Goal: Transaction & Acquisition: Purchase product/service

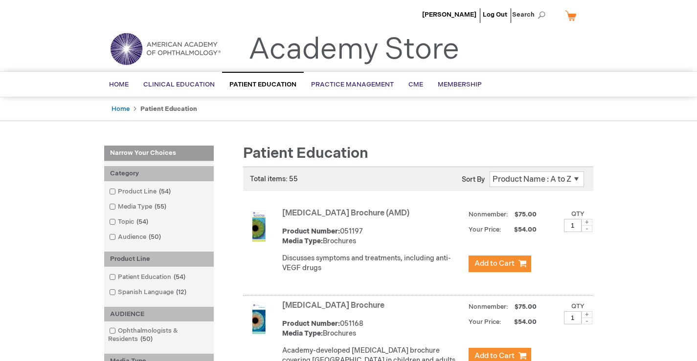
click at [587, 223] on span at bounding box center [586, 222] width 11 height 7
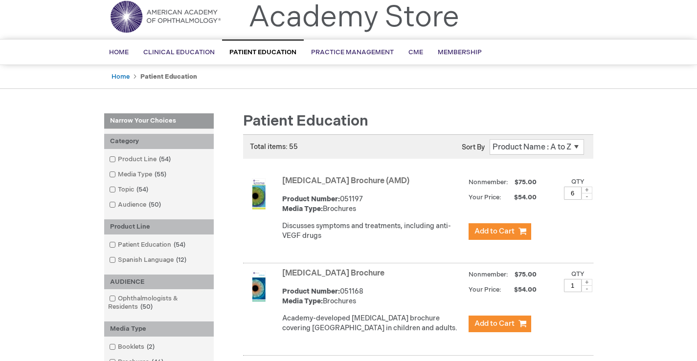
scroll to position [49, 0]
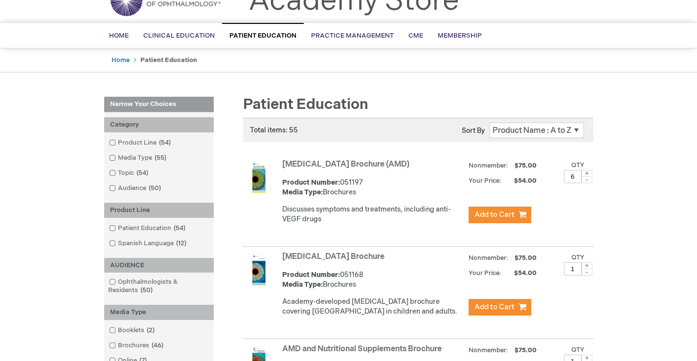
click at [590, 171] on span at bounding box center [586, 173] width 11 height 7
type input "7"
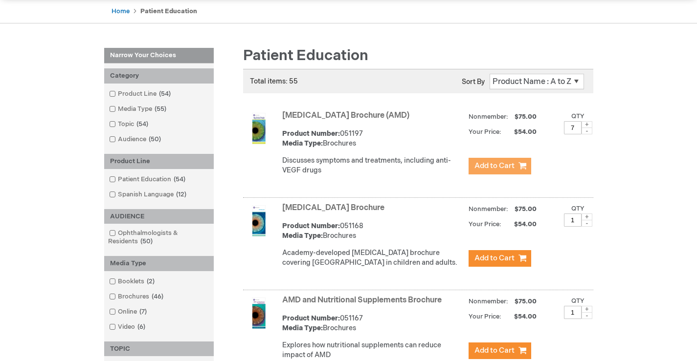
click at [504, 165] on span "Add to Cart" at bounding box center [494, 165] width 40 height 9
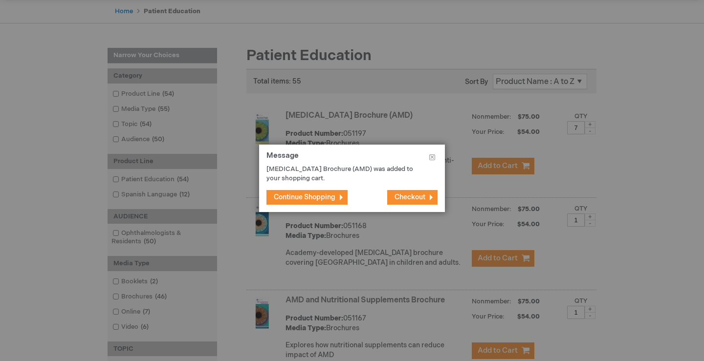
click at [330, 198] on span "Continue Shopping" at bounding box center [305, 197] width 62 height 8
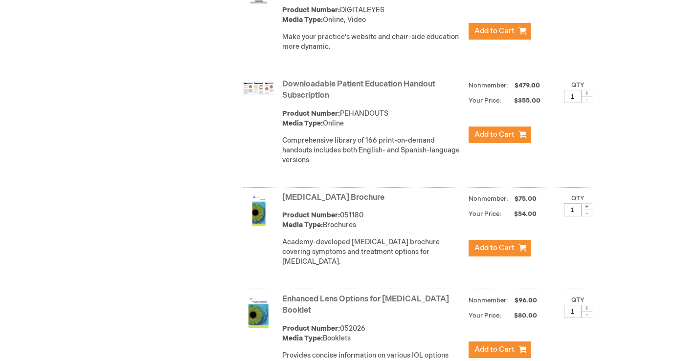
scroll to position [1558, 0]
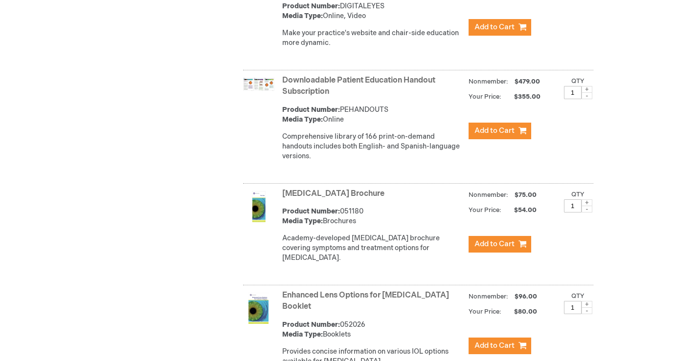
click at [587, 206] on span at bounding box center [586, 203] width 11 height 7
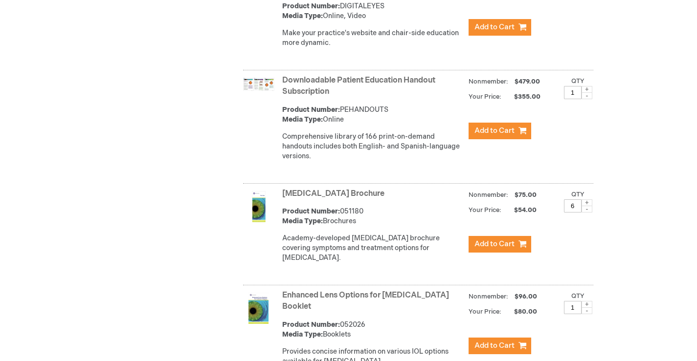
click at [587, 206] on span at bounding box center [586, 203] width 11 height 7
click at [585, 213] on span at bounding box center [586, 209] width 11 height 7
click at [587, 206] on span at bounding box center [586, 203] width 11 height 7
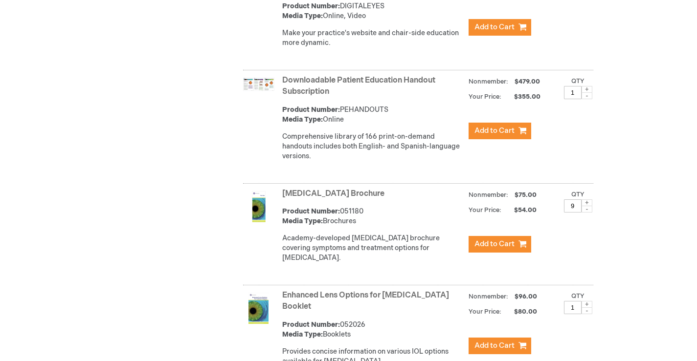
click at [587, 206] on span at bounding box center [586, 203] width 11 height 7
type input "10"
click at [515, 253] on button "Add to Cart" at bounding box center [499, 244] width 63 height 17
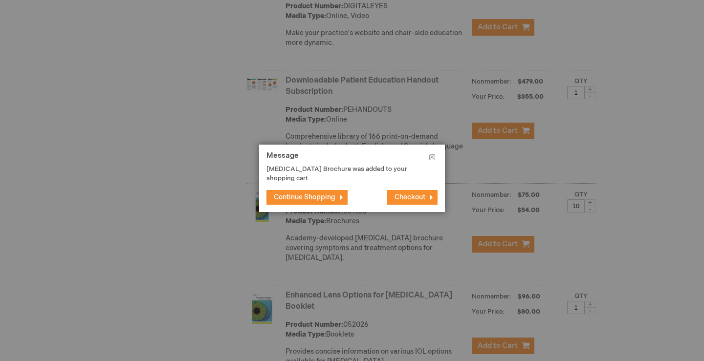
click at [295, 193] on span "Continue Shopping" at bounding box center [305, 197] width 62 height 8
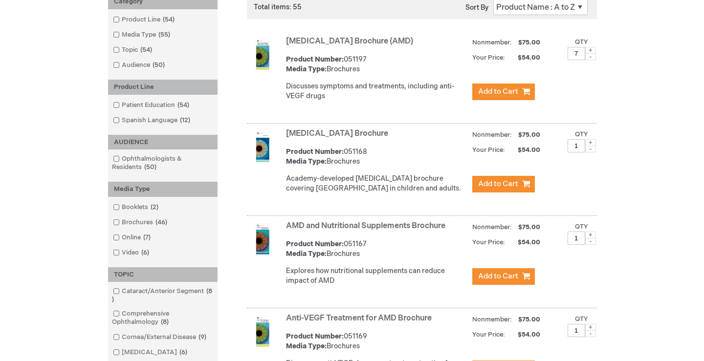
scroll to position [139, 0]
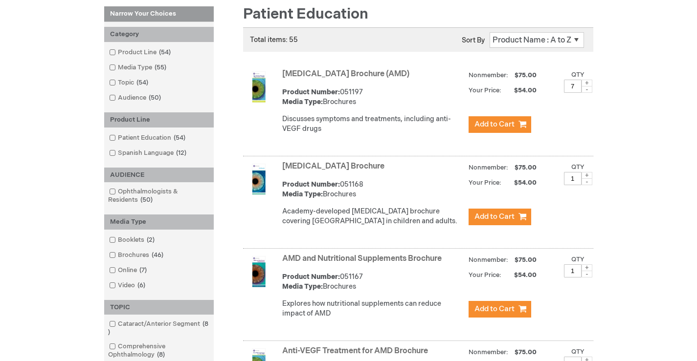
click at [589, 81] on span at bounding box center [586, 83] width 11 height 7
type input "10"
click at [489, 124] on span "Add to Cart" at bounding box center [494, 124] width 40 height 9
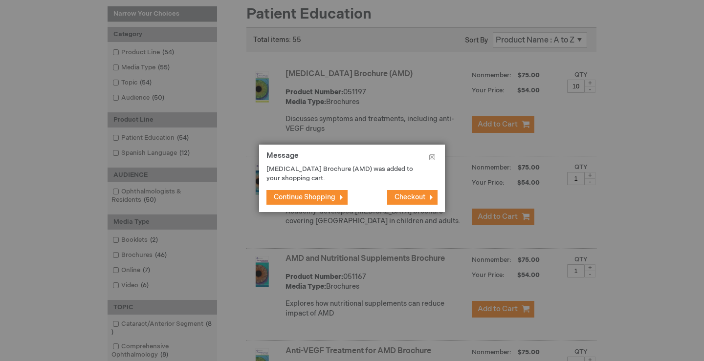
click at [420, 200] on span "Checkout" at bounding box center [410, 197] width 31 height 8
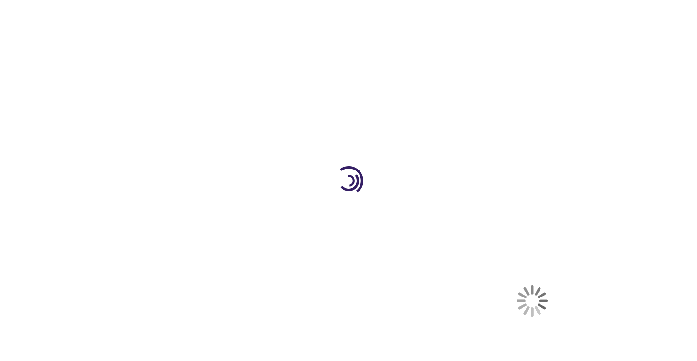
select select "US"
select select "57"
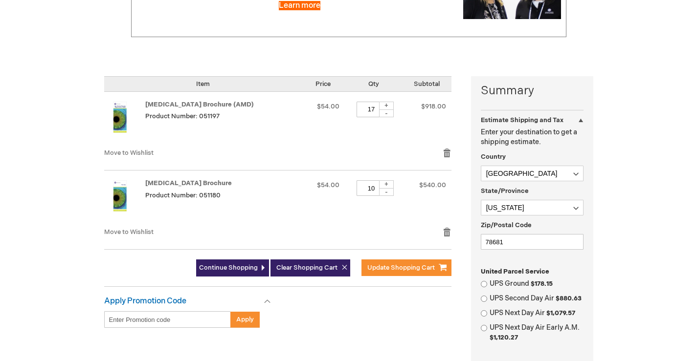
scroll to position [196, 0]
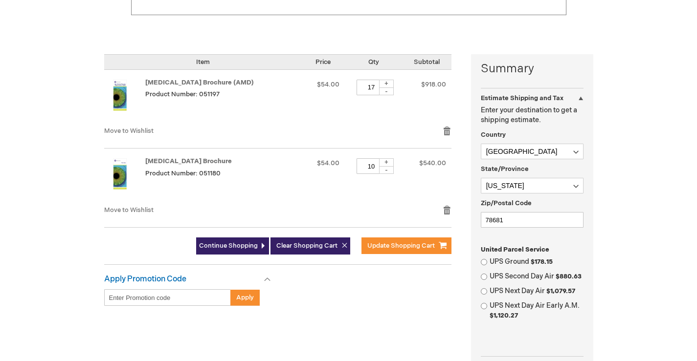
click at [394, 92] on div "-" at bounding box center [386, 92] width 15 height 8
click at [394, 91] on div "-" at bounding box center [386, 92] width 15 height 8
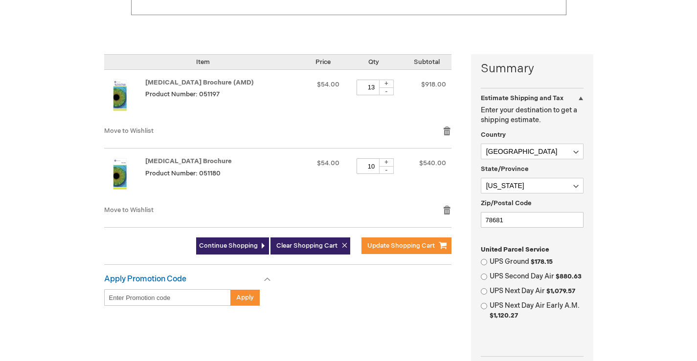
type input "12"
click at [292, 194] on div "Dry Eye Brochure Product Number: 051180" at bounding box center [221, 176] width 153 height 37
click at [346, 295] on div "Apply Promotion Code Enter discount code Apply Gift Cards This won't take long …" at bounding box center [287, 295] width 367 height 41
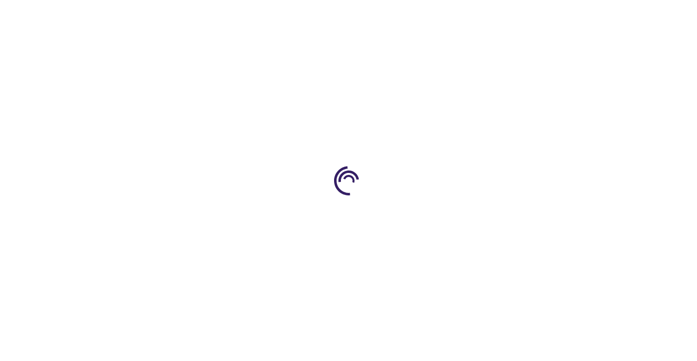
select select "US"
select select "57"
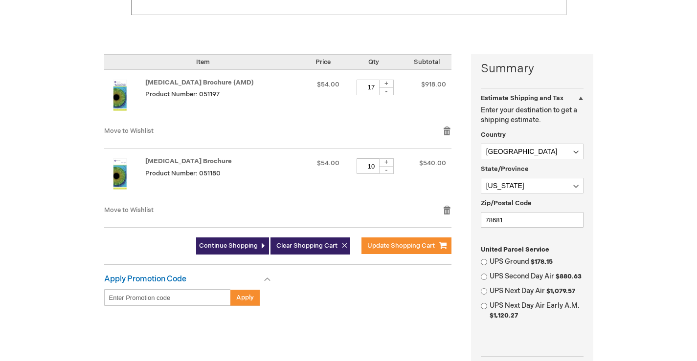
click at [394, 92] on div "-" at bounding box center [386, 92] width 15 height 8
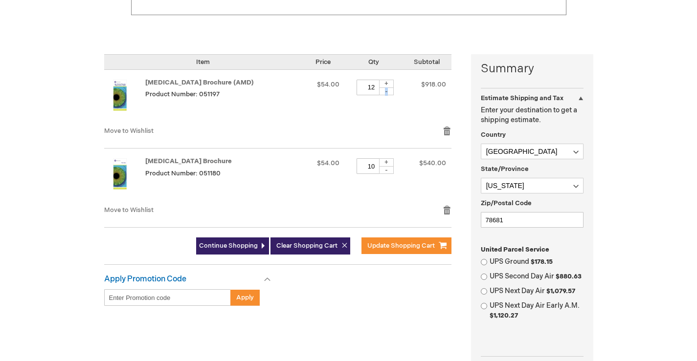
click at [394, 92] on div "-" at bounding box center [386, 92] width 15 height 8
click at [394, 95] on div "-" at bounding box center [386, 92] width 15 height 8
type input "10"
click at [383, 244] on span "Update Shopping Cart" at bounding box center [400, 246] width 67 height 8
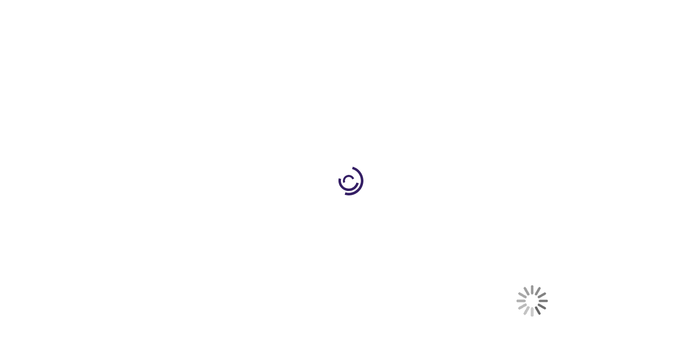
select select "US"
select select "57"
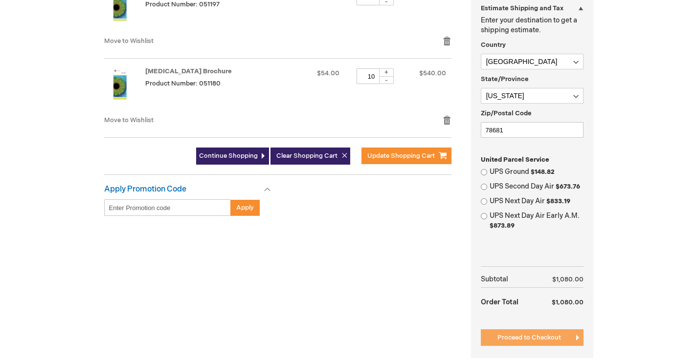
scroll to position [293, 0]
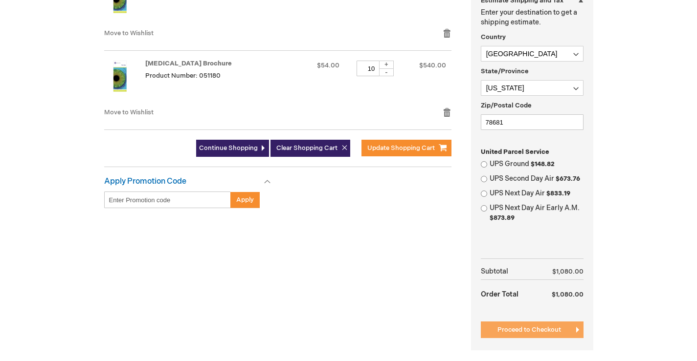
click at [535, 329] on span "Proceed to Checkout" at bounding box center [529, 330] width 64 height 8
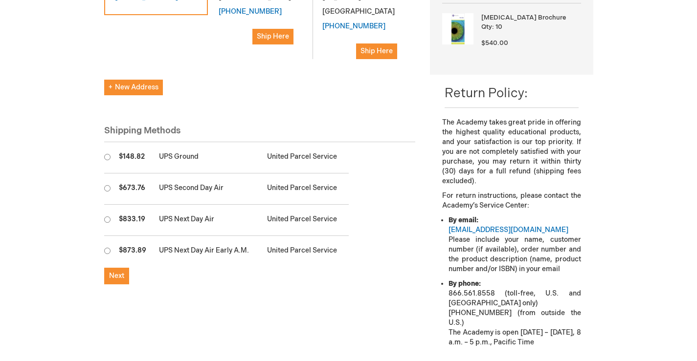
scroll to position [268, 0]
click at [108, 155] on input "radio" at bounding box center [107, 158] width 6 height 6
radio input "true"
click at [125, 268] on button "Next" at bounding box center [116, 276] width 25 height 17
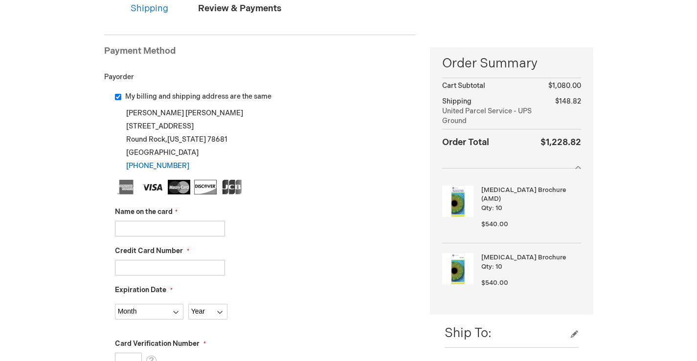
scroll to position [196, 0]
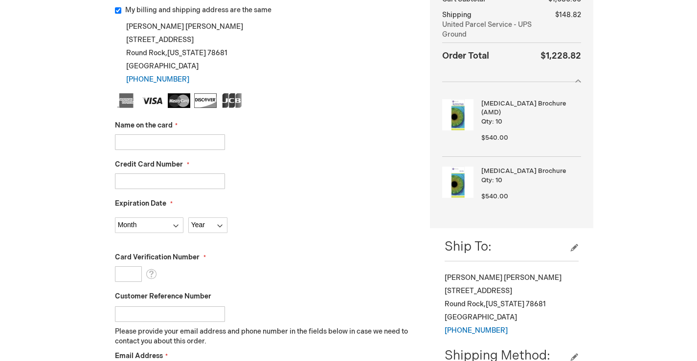
click at [162, 141] on input "Name on the card" at bounding box center [170, 142] width 110 height 16
click at [364, 127] on div "Name on the card" at bounding box center [265, 135] width 301 height 29
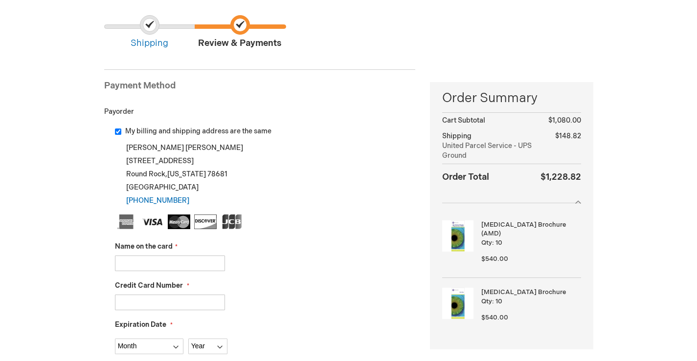
scroll to position [98, 0]
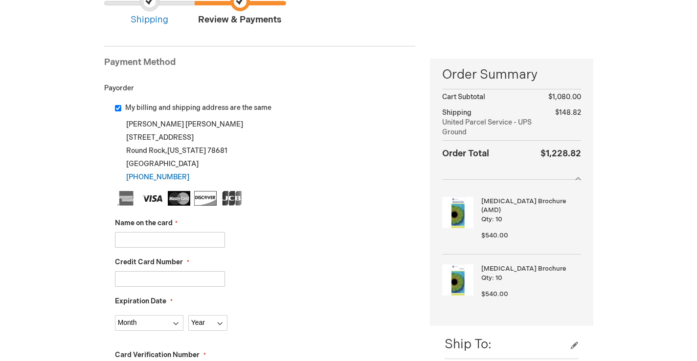
click at [178, 241] on input "Name on the card" at bounding box center [170, 240] width 110 height 16
type input "[PERSON_NAME]"
click at [182, 277] on input "Credit Card Number" at bounding box center [170, 279] width 110 height 16
type input "[CREDIT_CARD_NUMBER]"
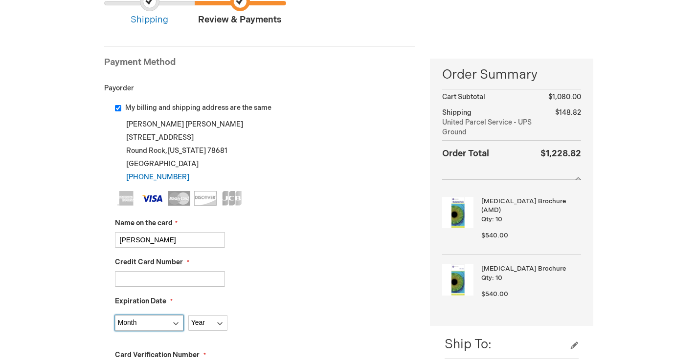
click at [136, 327] on select "Month [DATE] - [DATE] - [DATE] - [DATE] - [DATE] - [DATE] - [DATE] - [DATE] - […" at bounding box center [149, 323] width 68 height 16
select select "4"
click at [115, 315] on select "Month [DATE] - [DATE] - [DATE] - [DATE] - [DATE] - [DATE] - [DATE] - [DATE] - […" at bounding box center [149, 323] width 68 height 16
click at [214, 323] on select "Year [DATE] 2026 2027 2028 2029 2030 2031 2032 2033 2034 2035" at bounding box center [207, 323] width 39 height 16
select select "2025"
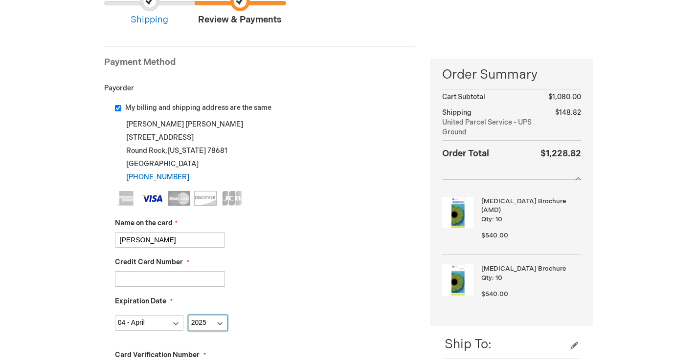
click at [188, 315] on select "Year [DATE] 2026 2027 2028 2029 2030 2031 2032 2033 2034 2035" at bounding box center [207, 323] width 39 height 16
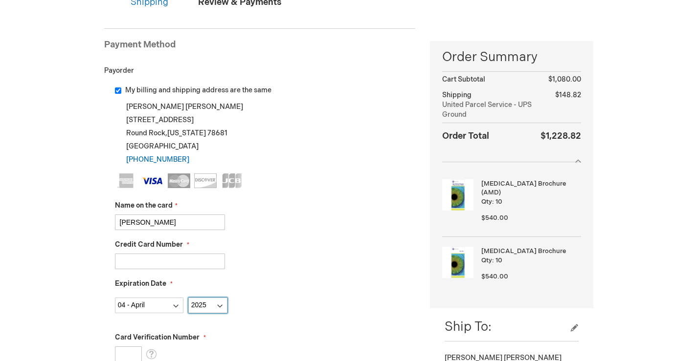
scroll to position [147, 0]
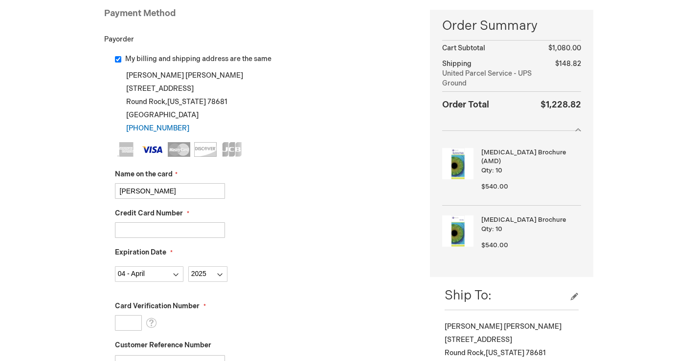
click at [130, 319] on input "Card Verification Number" at bounding box center [128, 323] width 27 height 16
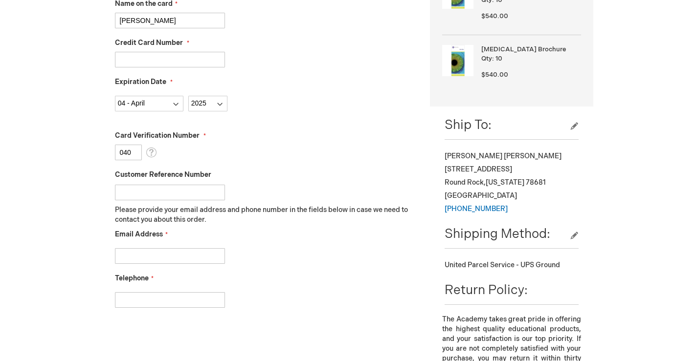
scroll to position [391, 0]
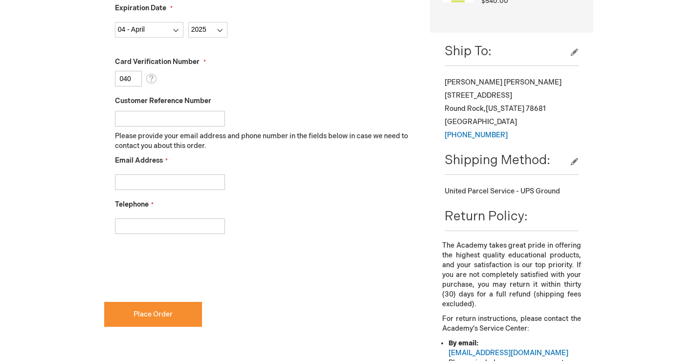
type input "040"
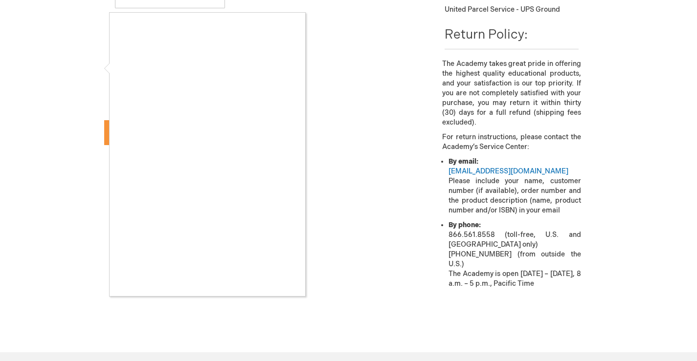
scroll to position [587, 0]
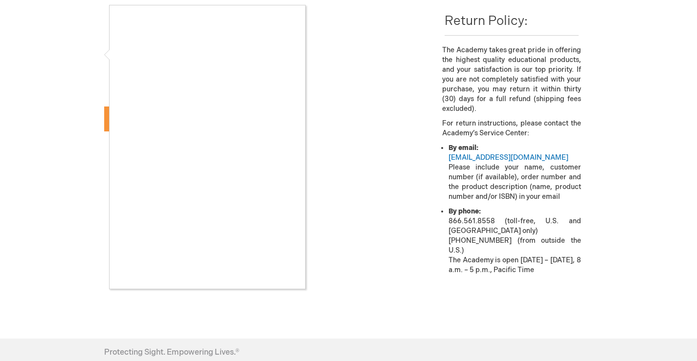
checkbox input "true"
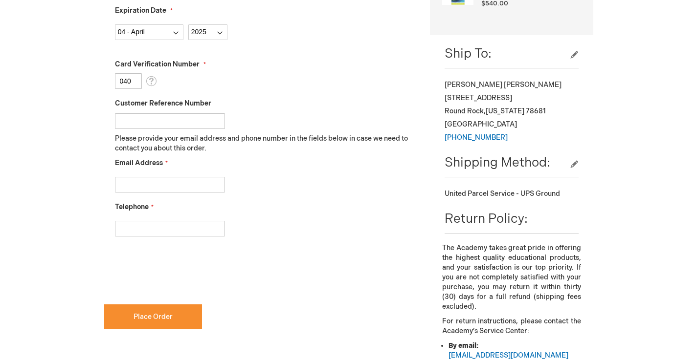
scroll to position [342, 0]
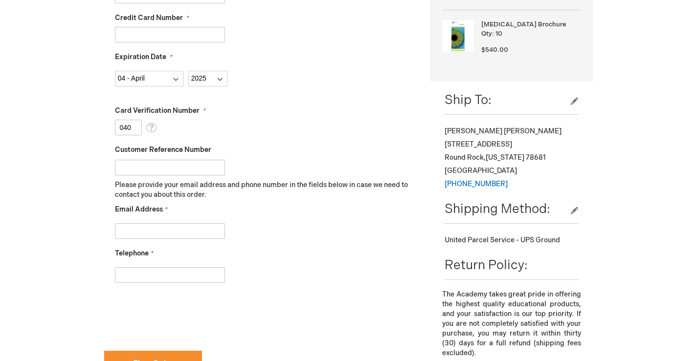
click at [177, 231] on input "Email Address" at bounding box center [170, 231] width 110 height 16
click at [167, 234] on input "Email Address" at bounding box center [170, 231] width 110 height 16
type input "R"
type input "[EMAIL_ADDRESS][DOMAIN_NAME]"
click at [173, 269] on input "Telephone" at bounding box center [170, 275] width 110 height 16
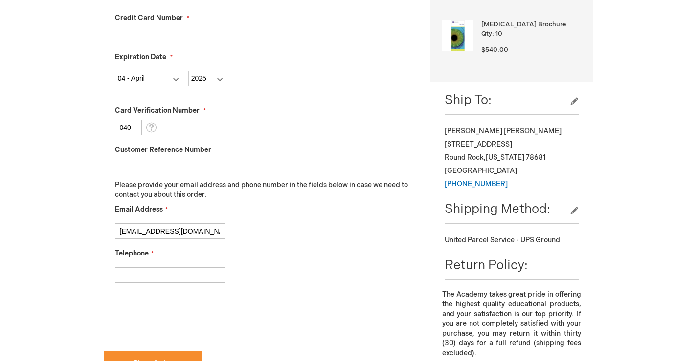
type input "5122441991"
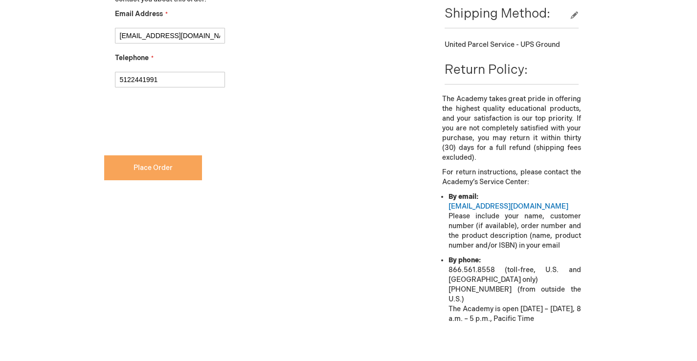
click at [175, 179] on button "Place Order" at bounding box center [153, 168] width 98 height 25
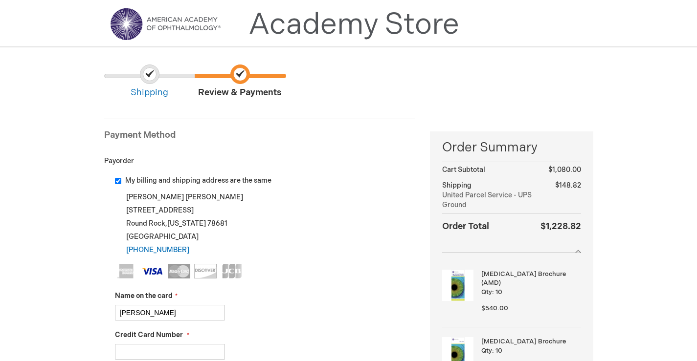
scroll to position [49, 0]
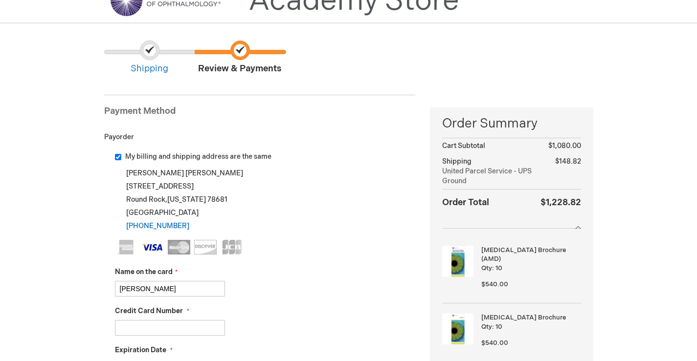
click at [122, 156] on div "My billing and shipping address are the same" at bounding box center [265, 157] width 301 height 10
click at [120, 159] on input "My billing and shipping address are the same" at bounding box center [118, 157] width 6 height 6
checkbox input "false"
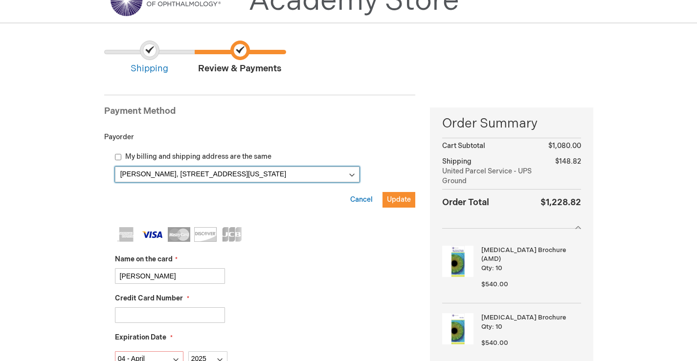
click at [351, 176] on select "Angela Laake, 2120 Round Rock Ave #100 , Round Rock, Texas 78681, United States…" at bounding box center [237, 175] width 245 height 16
select select
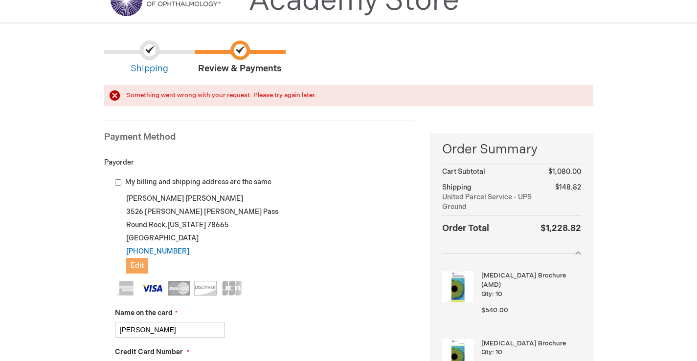
click at [142, 266] on span "Edit" at bounding box center [137, 266] width 13 height 8
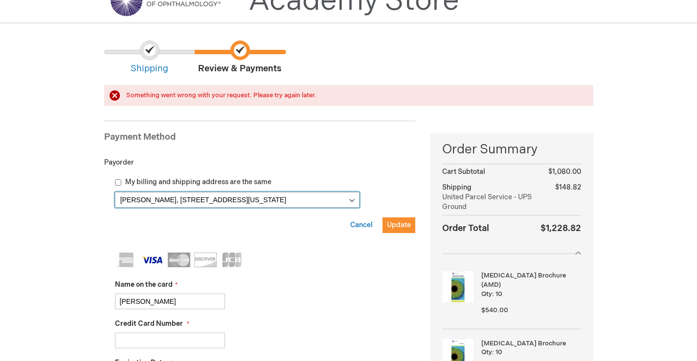
click at [158, 201] on select "Angela Laake, 2120 Round Rock Ave #100 , Round Rock, Texas 78681, United States…" at bounding box center [237, 200] width 245 height 16
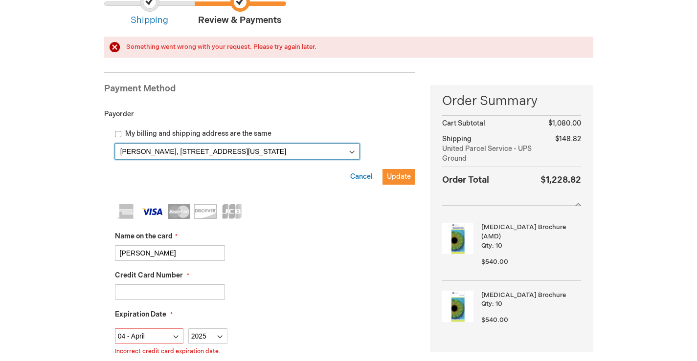
scroll to position [147, 0]
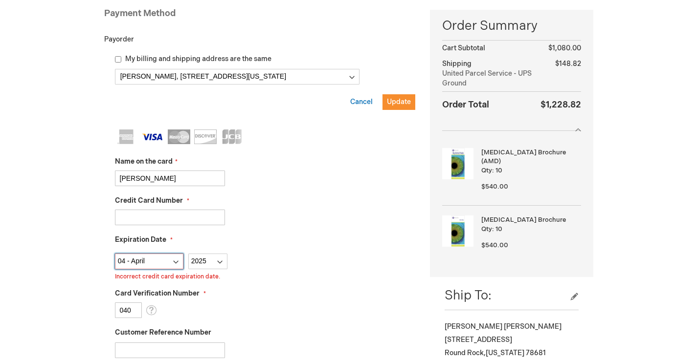
click at [141, 262] on select "Month 01 - January 02 - February 03 - March 04 - April 05 - May 06 - June 07 - …" at bounding box center [149, 262] width 68 height 16
select select "8"
click at [115, 254] on select "Month 01 - January 02 - February 03 - March 04 - April 05 - May 06 - June 07 - …" at bounding box center [149, 262] width 68 height 16
click at [256, 259] on div "Month 01 - January 02 - February 03 - March 04 - April 05 - May 06 - June 07 - …" at bounding box center [265, 259] width 301 height 21
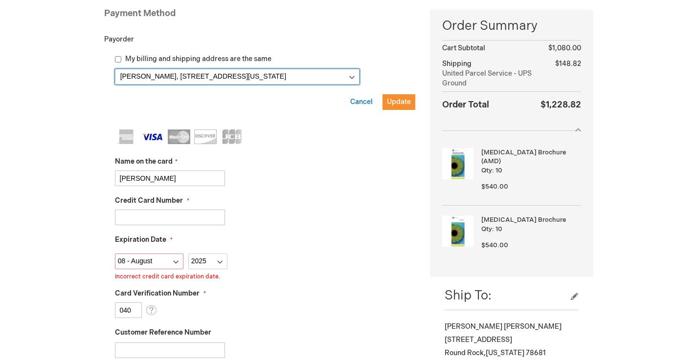
click at [352, 77] on select "Angela Laake, 2120 Round Rock Ave #100 , Round Rock, Texas 78681, United States…" at bounding box center [237, 77] width 245 height 16
select select
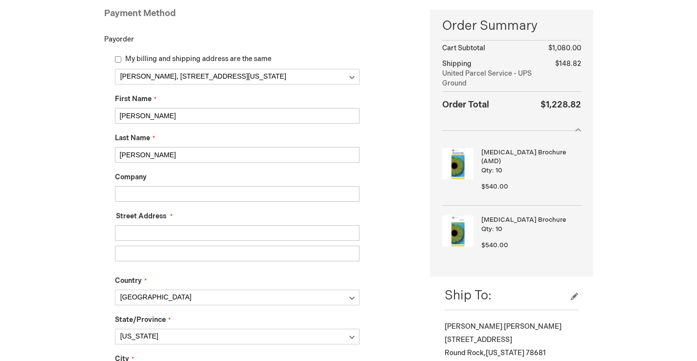
click at [175, 119] on input "Angela" at bounding box center [237, 116] width 245 height 16
drag, startPoint x: 33, startPoint y: 83, endPoint x: 87, endPoint y: 76, distance: 54.7
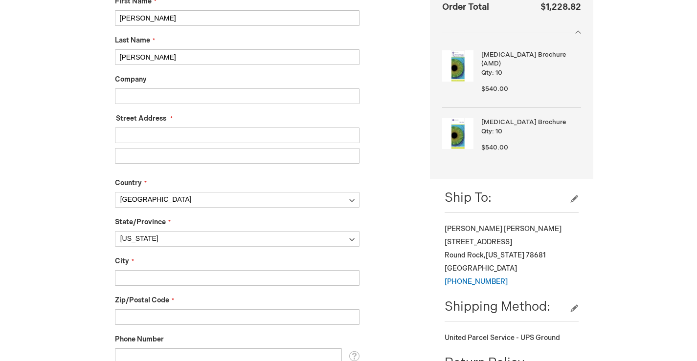
scroll to position [0, 0]
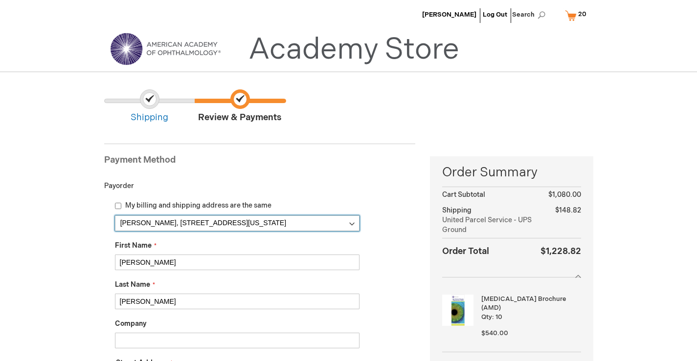
click at [251, 227] on select "Angela Laake, 2120 Round Rock Ave #100 , Round Rock, Texas 78681, United States…" at bounding box center [237, 224] width 245 height 16
click at [257, 221] on select "Angela Laake, 2120 Round Rock Ave #100 , Round Rock, Texas 78681, United States…" at bounding box center [237, 224] width 245 height 16
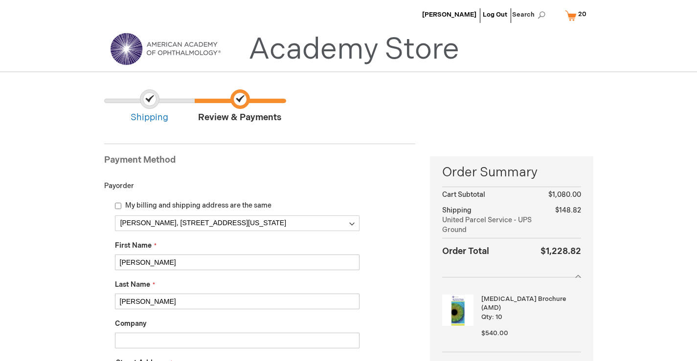
click at [193, 266] on input "Angela" at bounding box center [237, 263] width 245 height 16
type input "A"
type input "Ravi"
click at [143, 302] on input "Laake" at bounding box center [237, 302] width 245 height 16
type input "L"
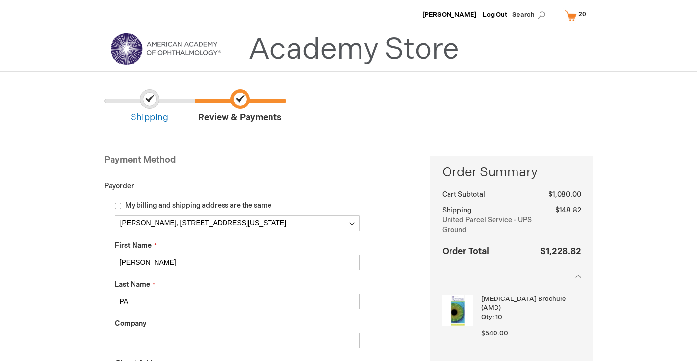
type input "Patel"
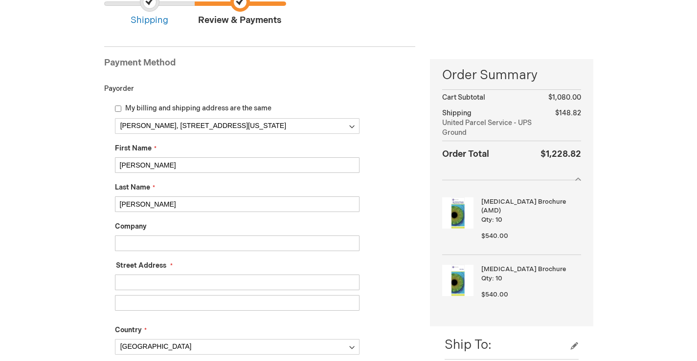
scroll to position [98, 0]
click at [141, 287] on input "Street Address: Line 1" at bounding box center [237, 282] width 245 height 16
type input "2120 Round Rock Ave, Suite 100"
type input "Eye Associates of Central Texas"
type input "Round Rock"
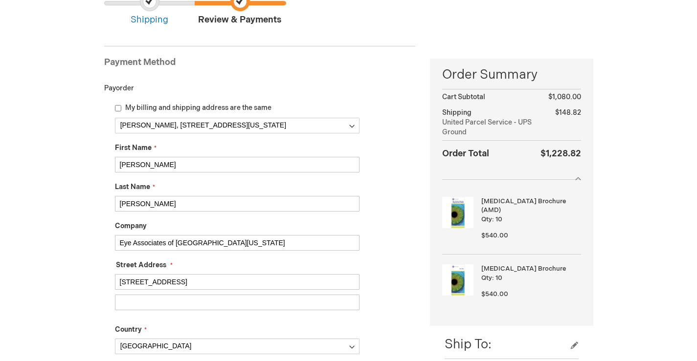
type input "78681"
type input "5122441991"
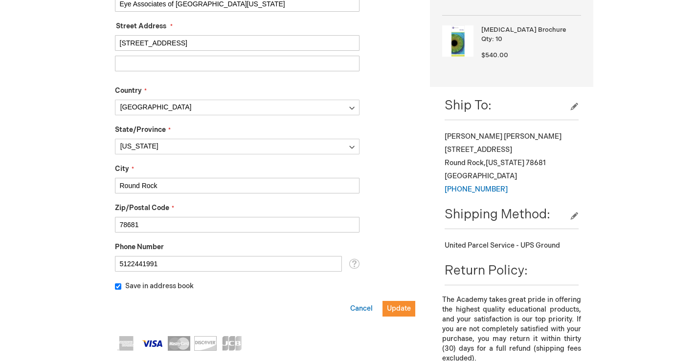
scroll to position [342, 0]
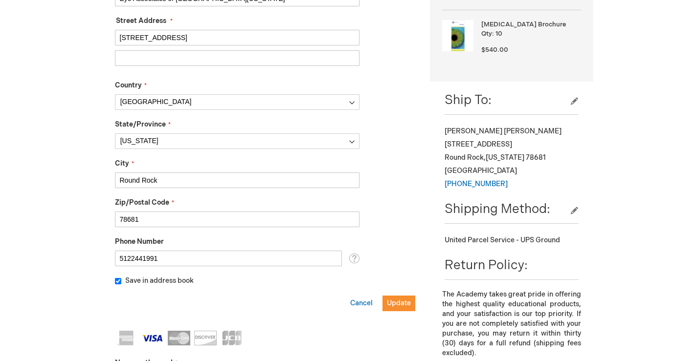
click at [170, 223] on input "78681" at bounding box center [237, 220] width 245 height 16
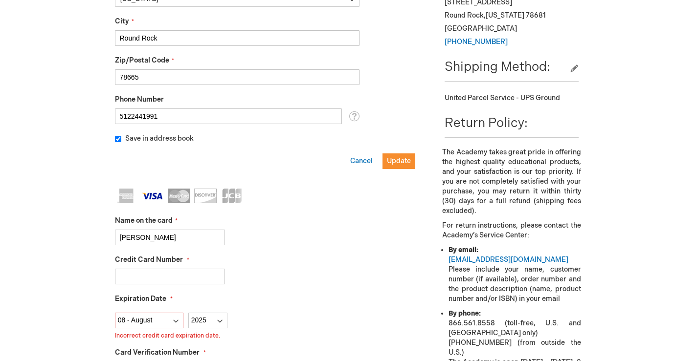
scroll to position [489, 0]
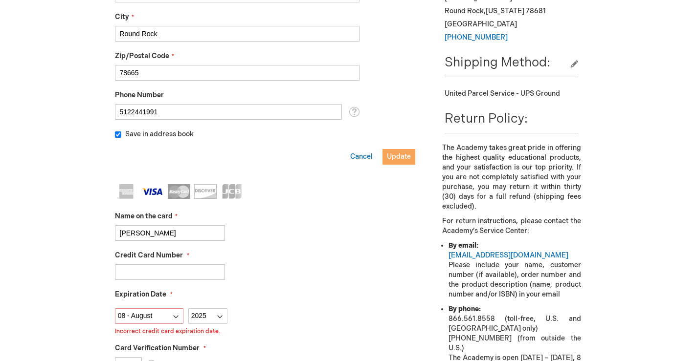
type input "78665"
click at [394, 157] on span "Update" at bounding box center [399, 157] width 24 height 8
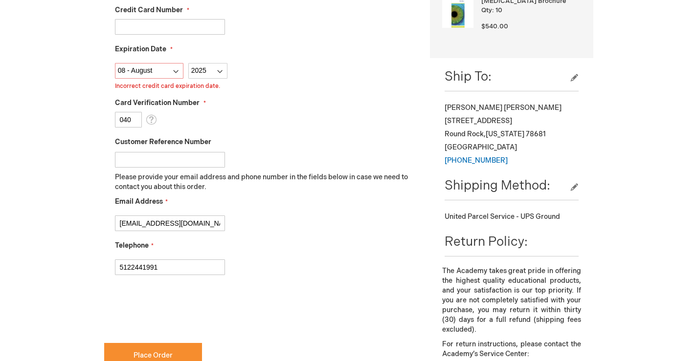
scroll to position [391, 0]
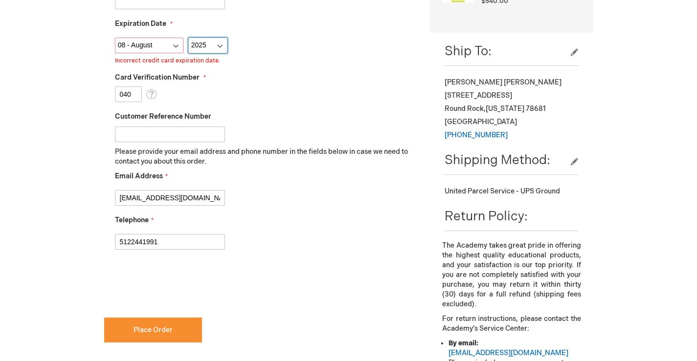
click at [214, 48] on select "Year 2025 2026 2027 2028 2029 2030 2031 2032 2033 2034 2035" at bounding box center [207, 46] width 39 height 16
select select "2029"
click at [188, 38] on select "Year 2025 2026 2027 2028 2029 2030 2031 2032 2033 2034 2035" at bounding box center [207, 46] width 39 height 16
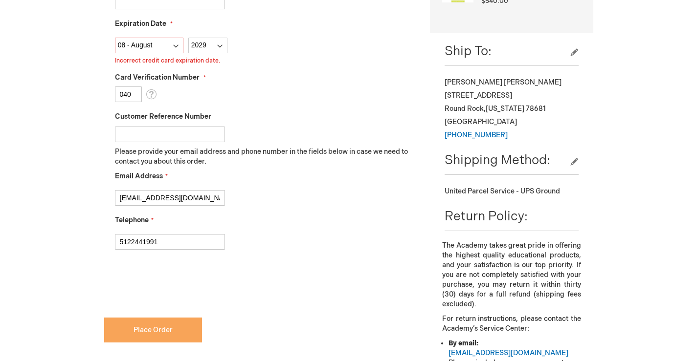
click at [174, 333] on button "Place Order" at bounding box center [153, 330] width 98 height 25
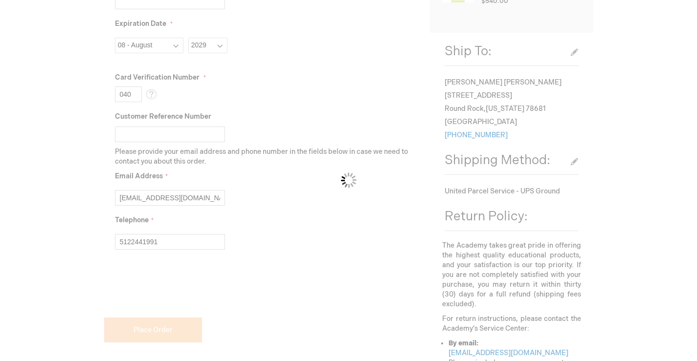
checkbox input "false"
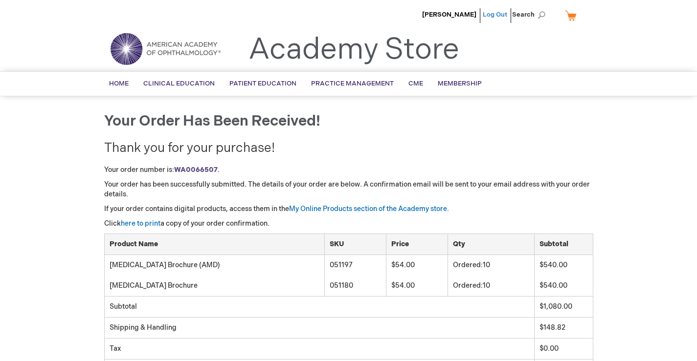
click at [495, 17] on link "Log Out" at bounding box center [495, 15] width 24 height 8
